Goal: Transaction & Acquisition: Book appointment/travel/reservation

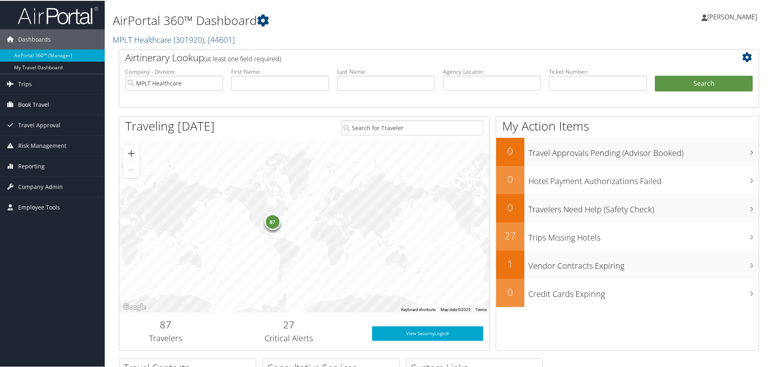
click at [37, 108] on span "Book Travel" at bounding box center [33, 104] width 31 height 20
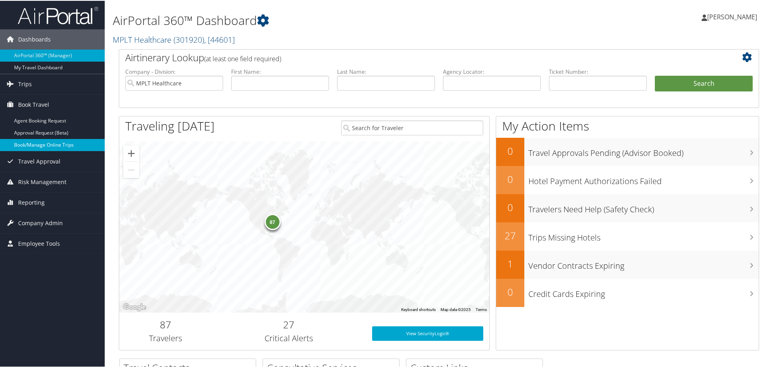
click at [39, 141] on link "Book/Manage Online Trips" at bounding box center [52, 144] width 105 height 12
